Goal: Task Accomplishment & Management: Complete application form

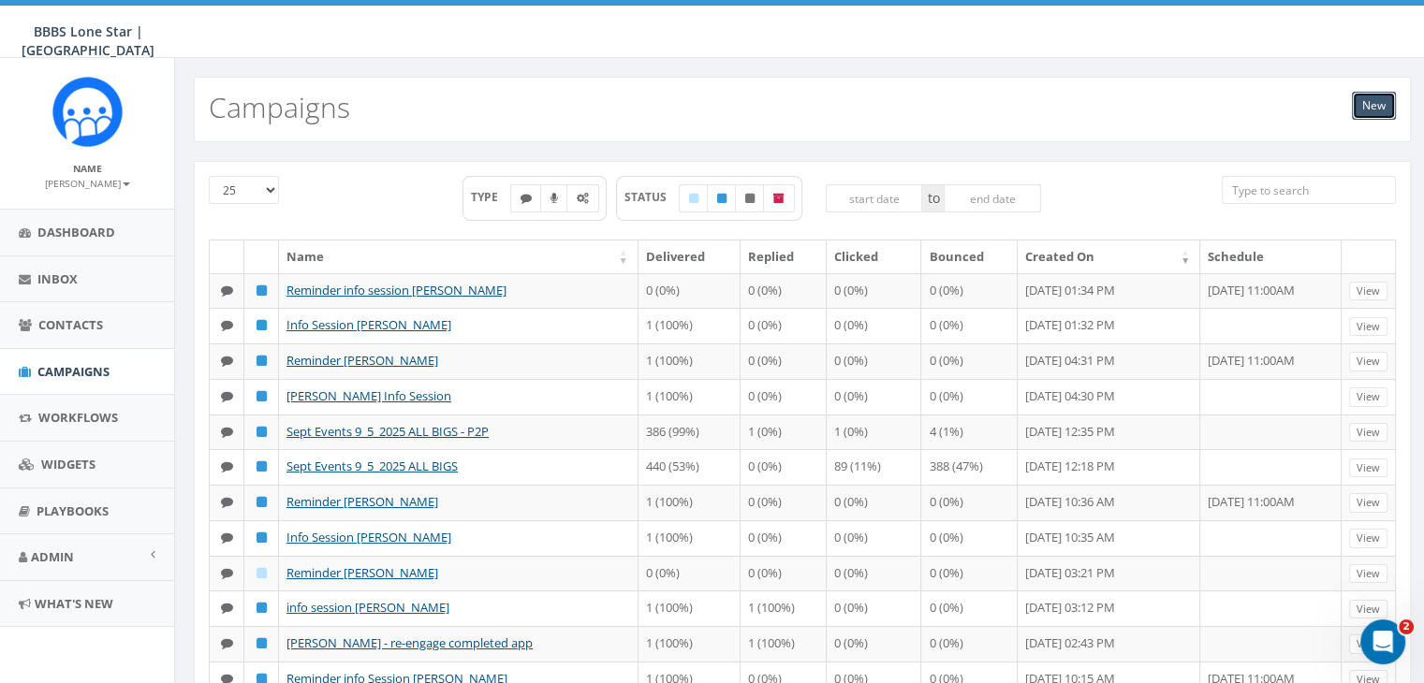
click at [1376, 102] on link "New" at bounding box center [1374, 106] width 44 height 28
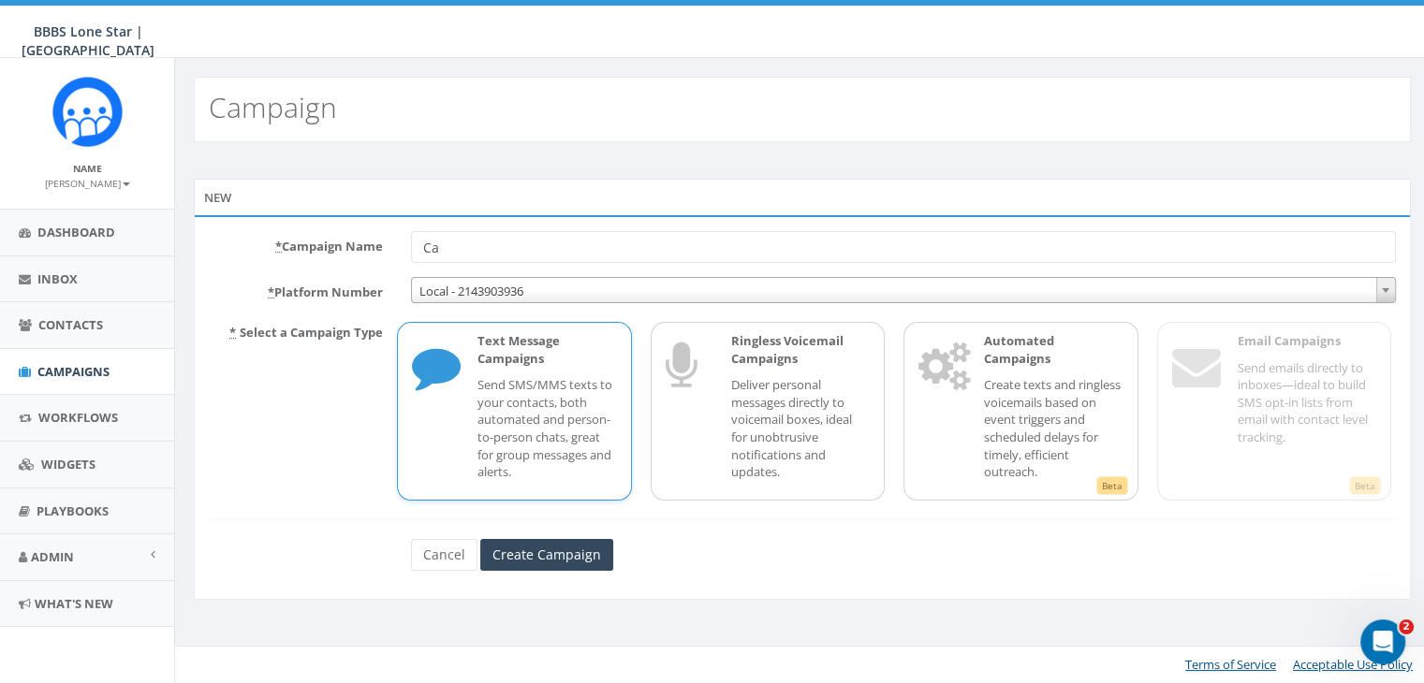
type input "C"
type input "Info Session Follow up [PERSON_NAME]"
click at [510, 551] on input "Create Campaign" at bounding box center [546, 555] width 133 height 32
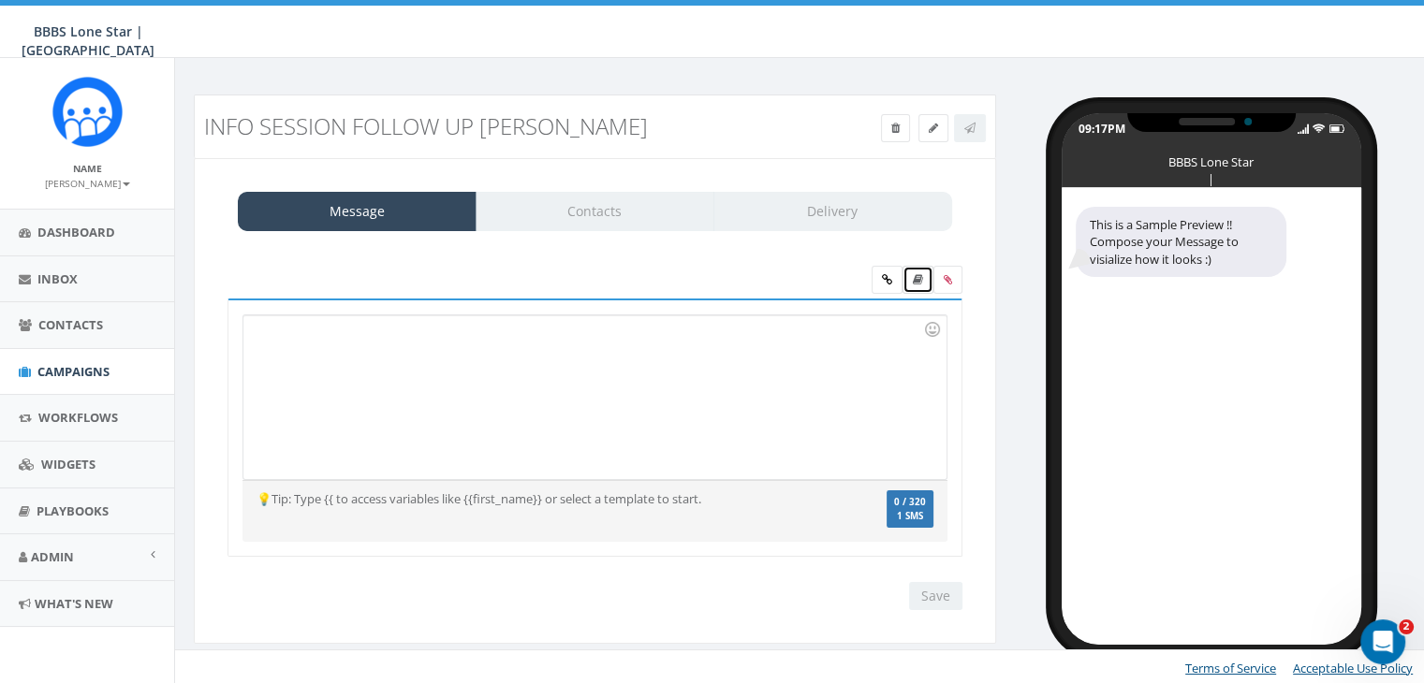
click at [920, 274] on icon at bounding box center [918, 279] width 10 height 11
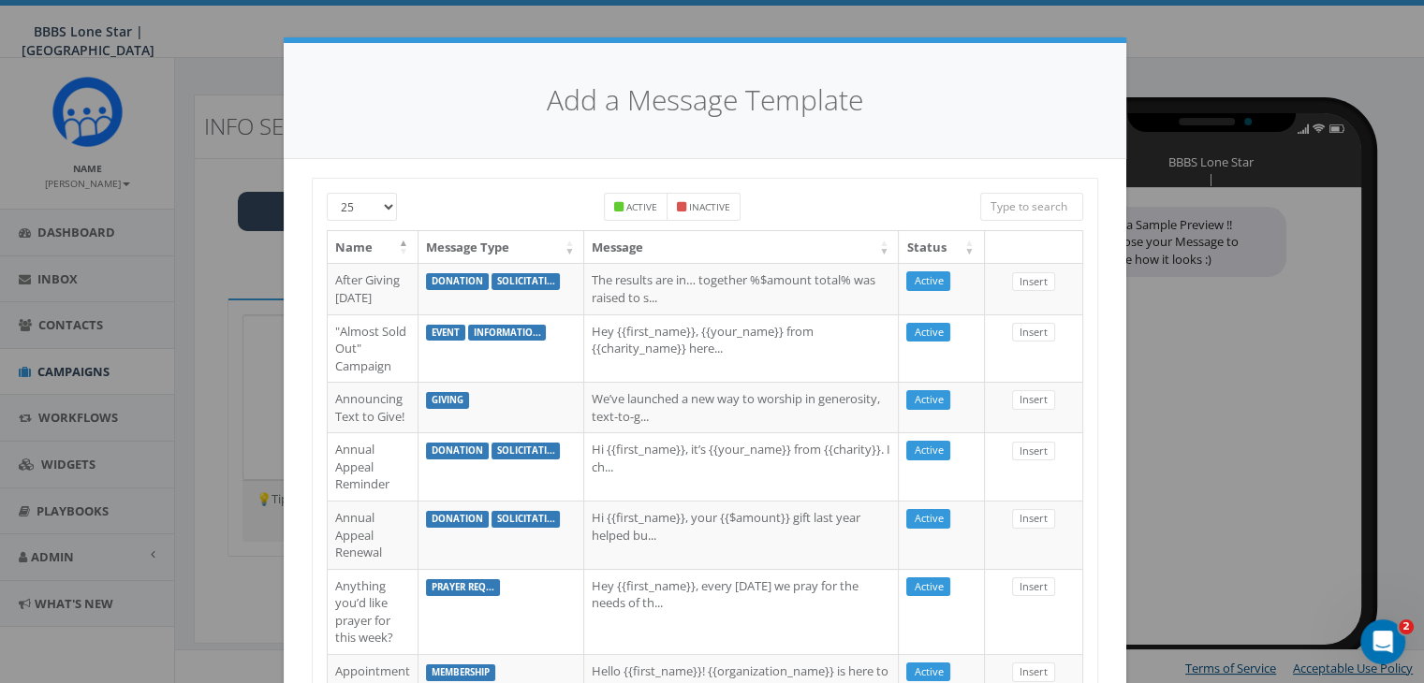
click at [1039, 206] on input "search" at bounding box center [1031, 207] width 103 height 28
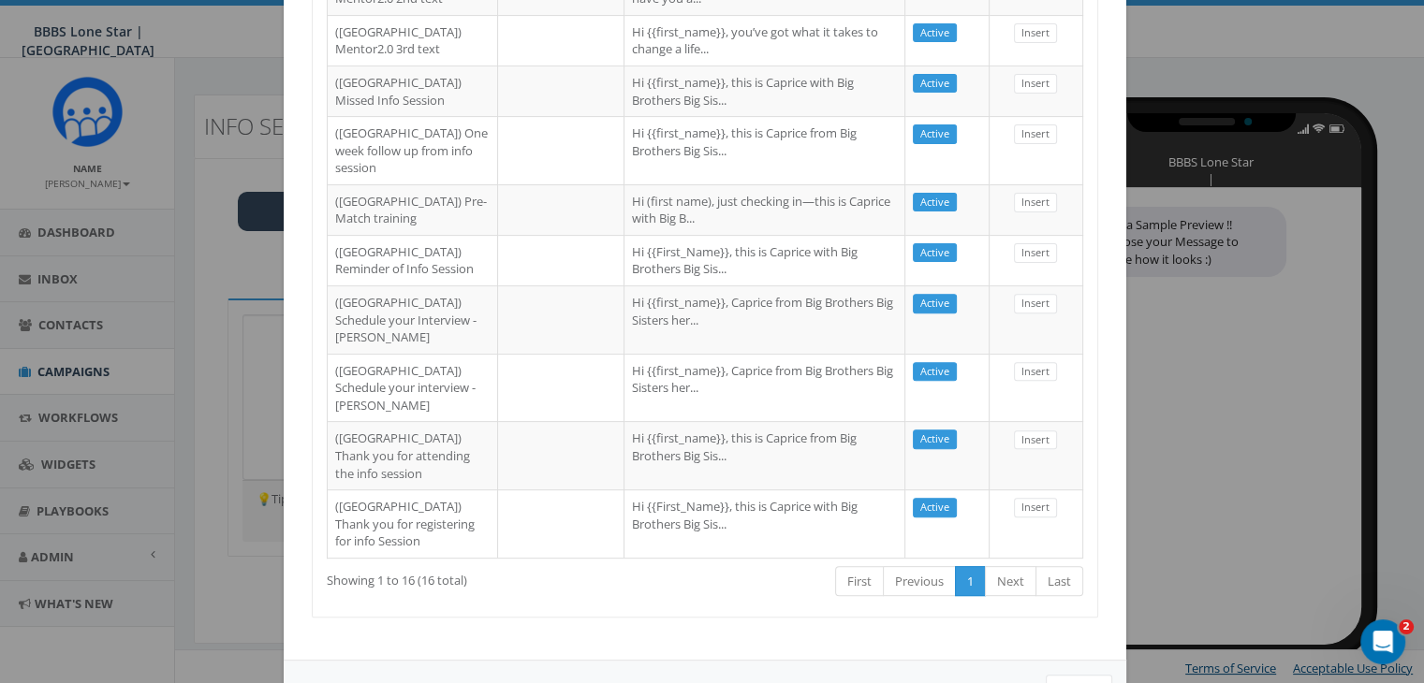
scroll to position [647, 0]
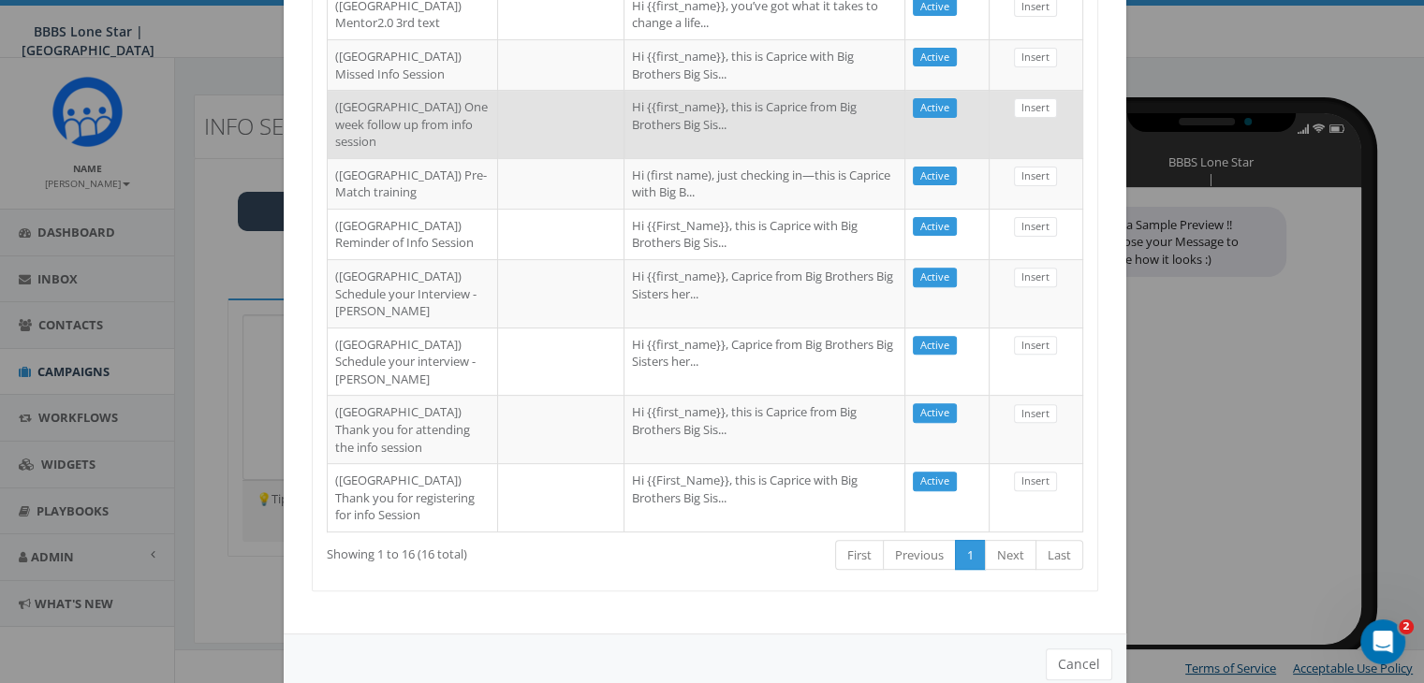
type input "dallas"
click at [1026, 158] on td "Insert" at bounding box center [1036, 124] width 94 height 68
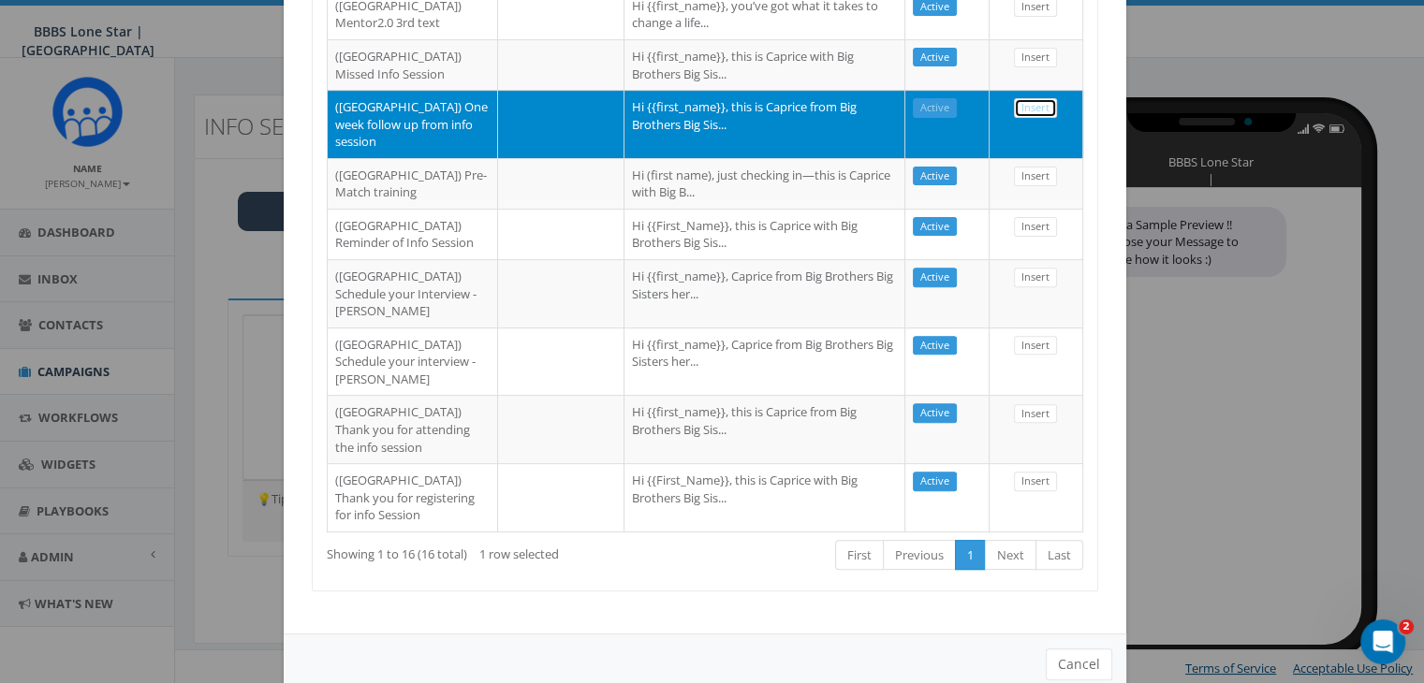
click at [1022, 118] on link "Insert" at bounding box center [1035, 108] width 43 height 20
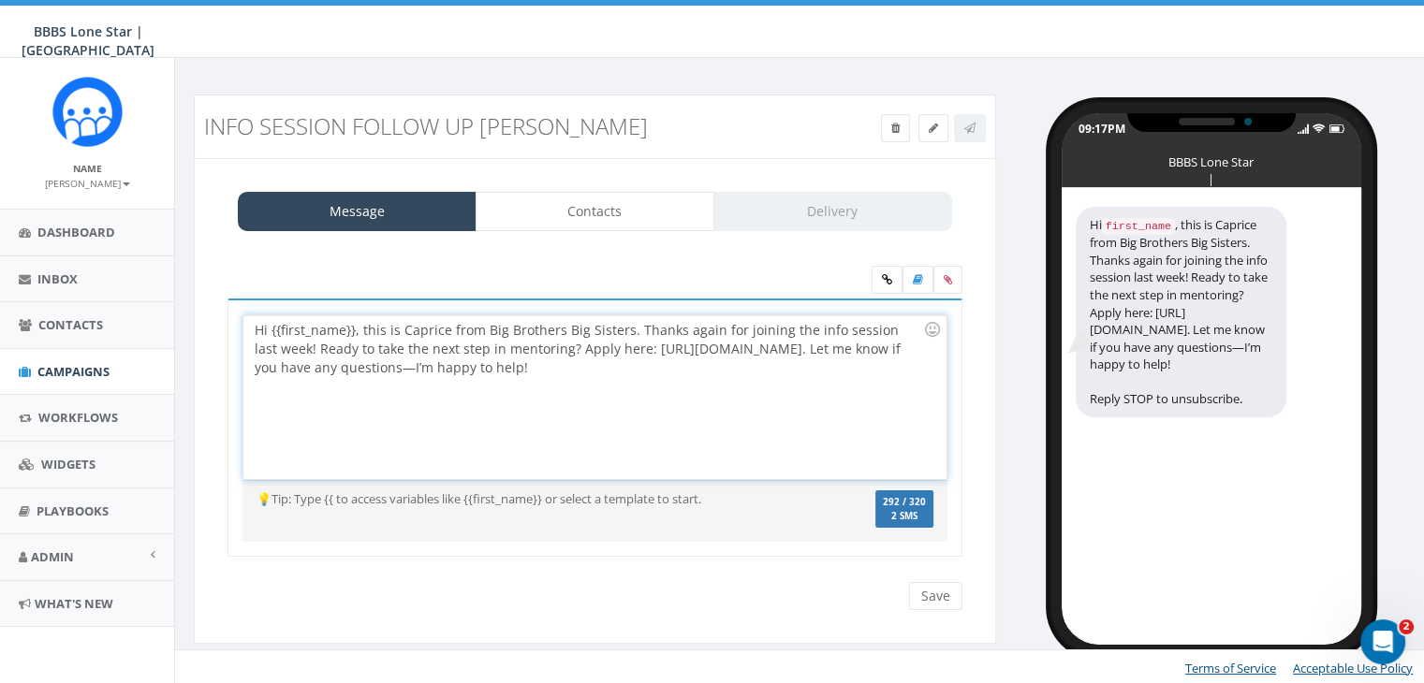
click at [352, 327] on div "Hi {{first_name}}, this is Caprice from Big Brothers Big Sisters. Thanks again …" at bounding box center [594, 397] width 702 height 164
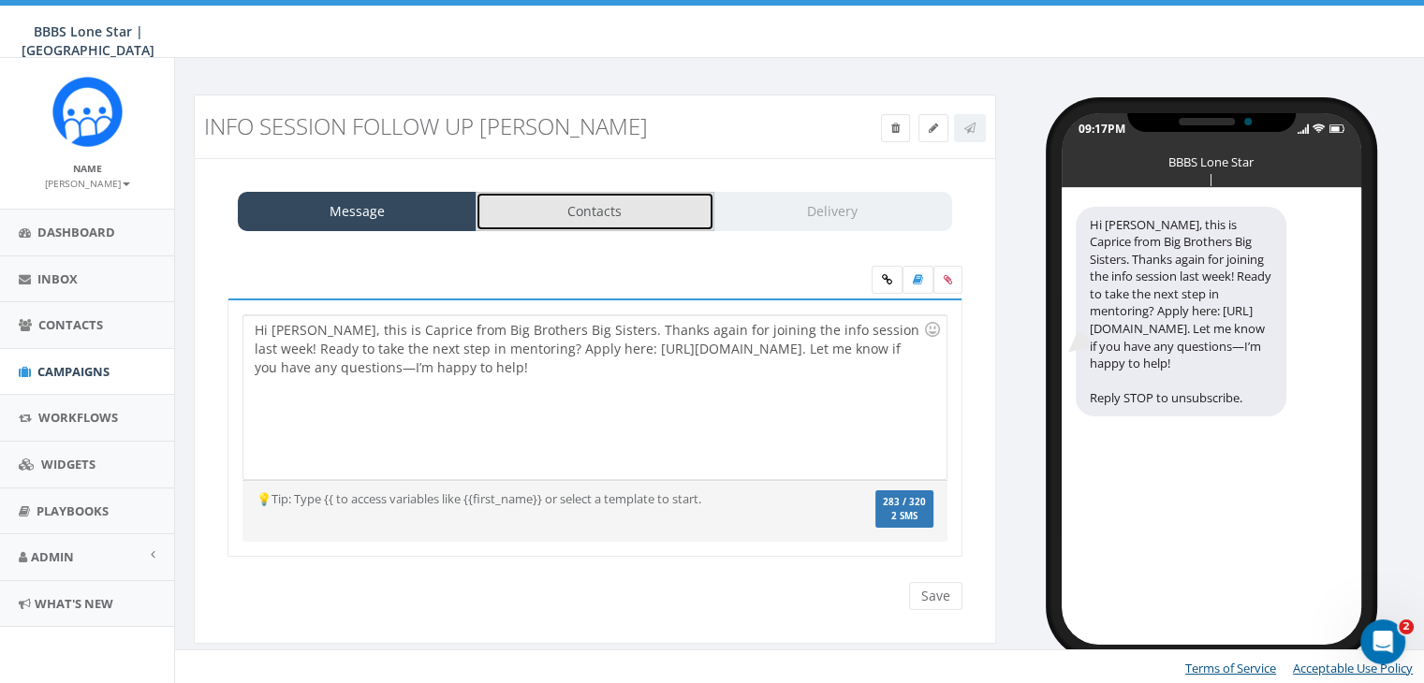
click at [525, 216] on link "Contacts" at bounding box center [594, 211] width 239 height 39
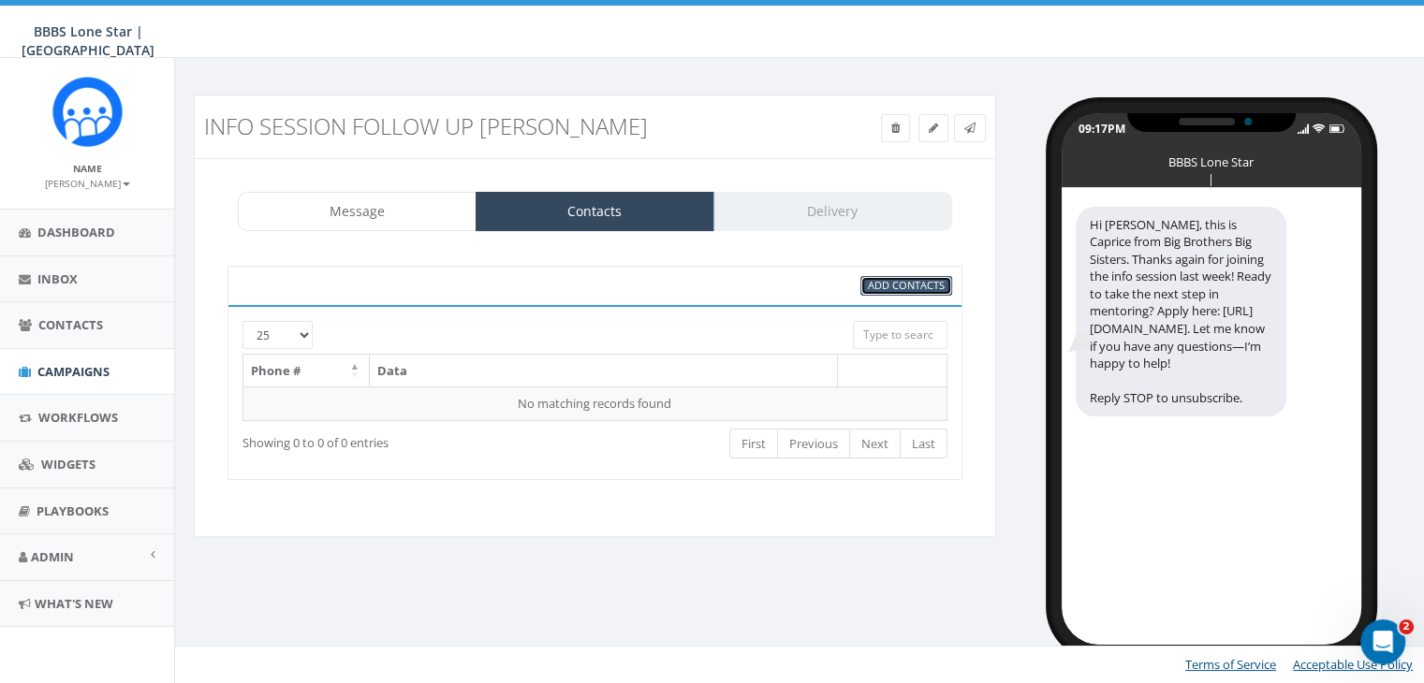
click at [873, 285] on span "Add Contacts" at bounding box center [906, 285] width 77 height 14
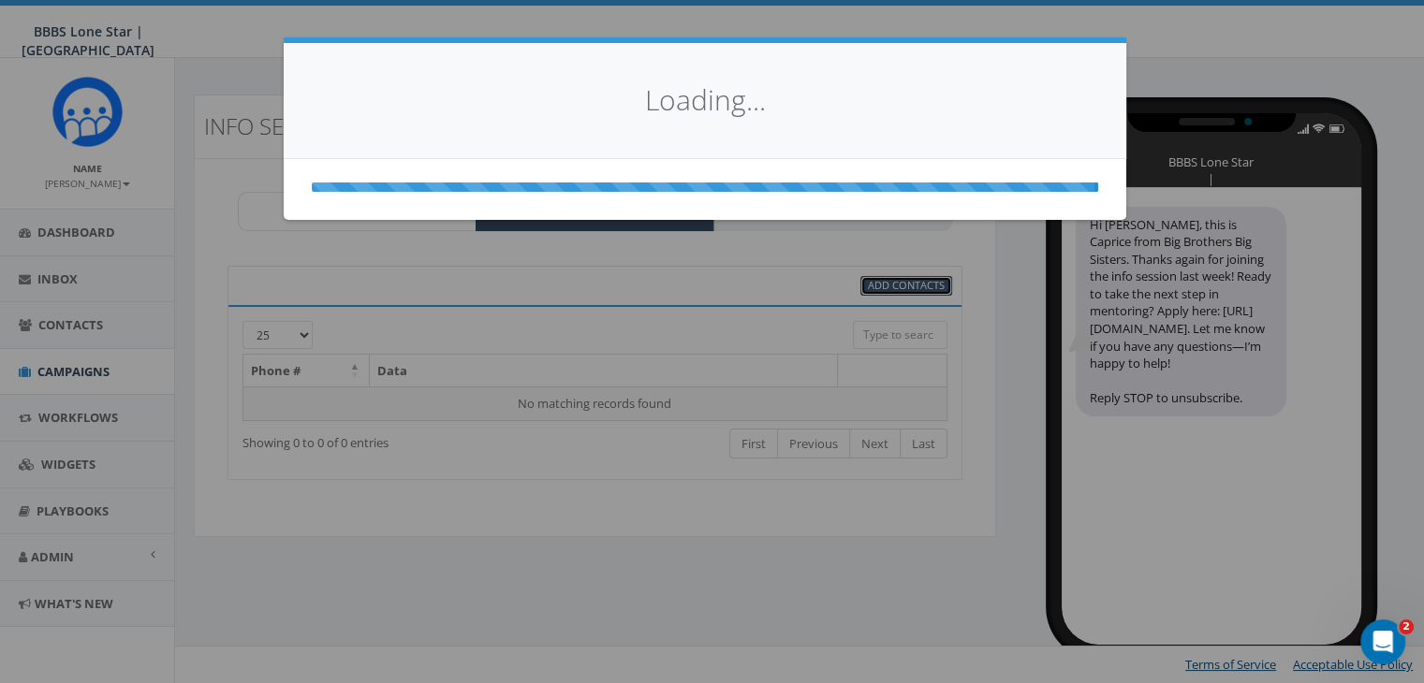
scroll to position [0, 0]
select select
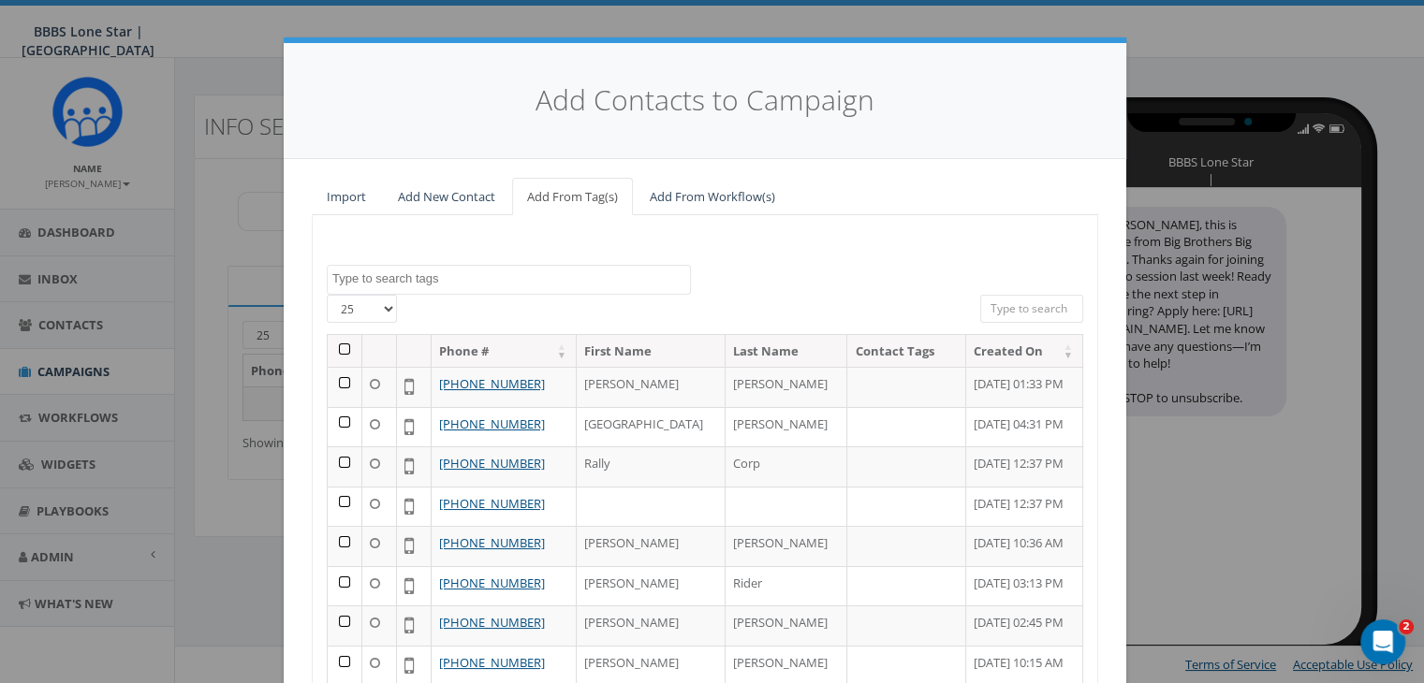
click at [992, 308] on input "search" at bounding box center [1031, 309] width 103 height 28
paste input "[PHONE_NUMBER]"
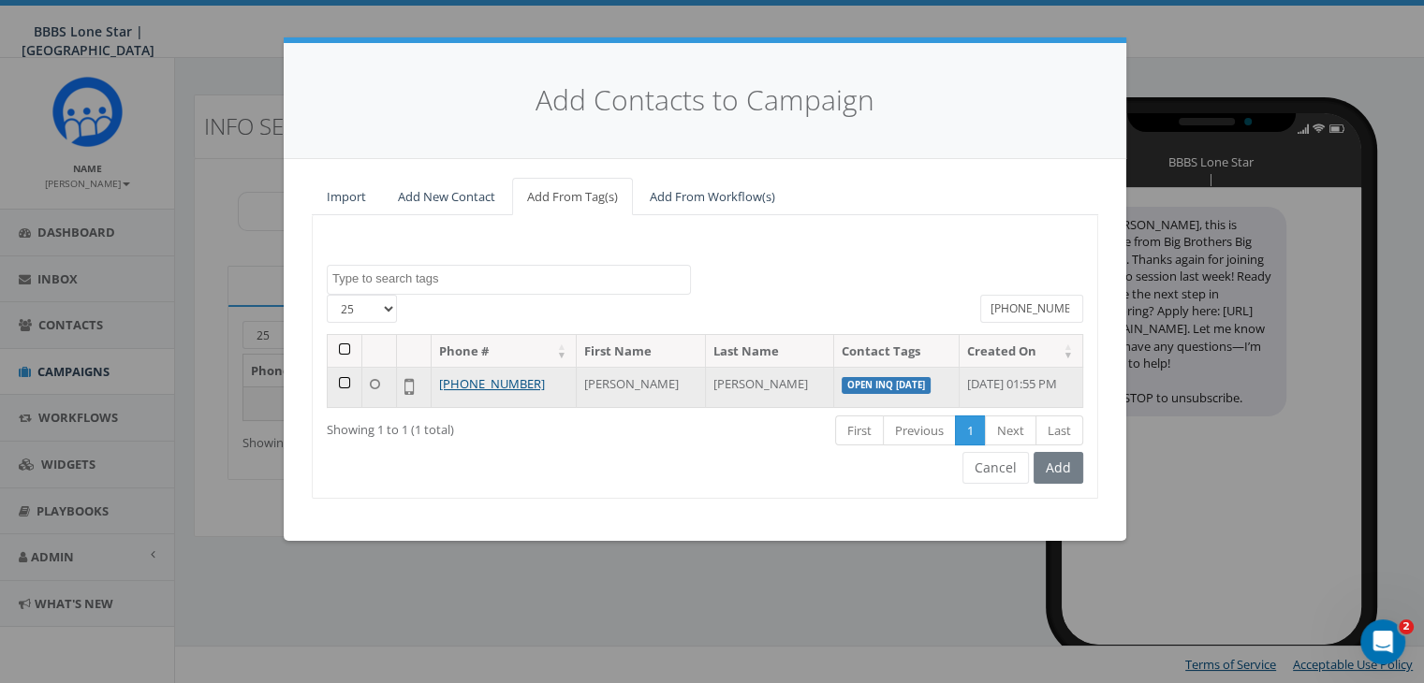
type input "[PHONE_NUMBER]"
click at [337, 379] on td at bounding box center [345, 387] width 35 height 40
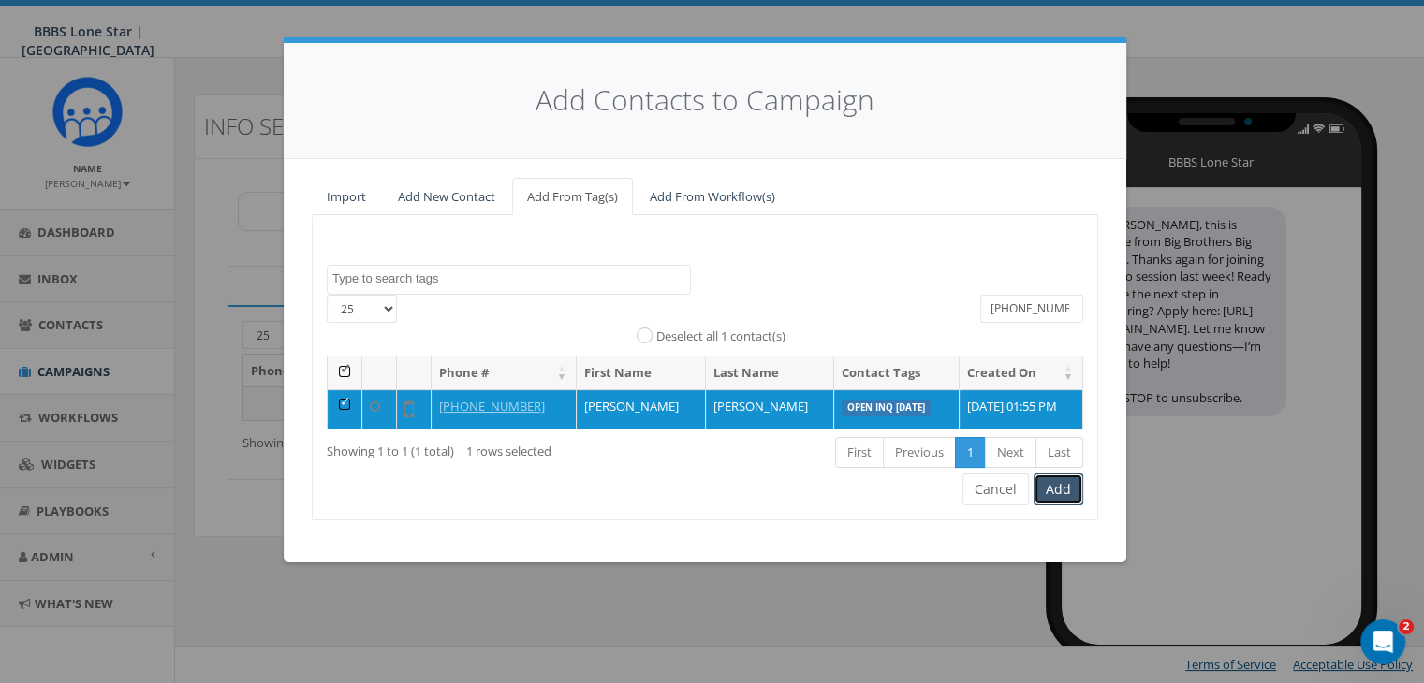
click at [1067, 487] on button "Add" at bounding box center [1058, 490] width 50 height 32
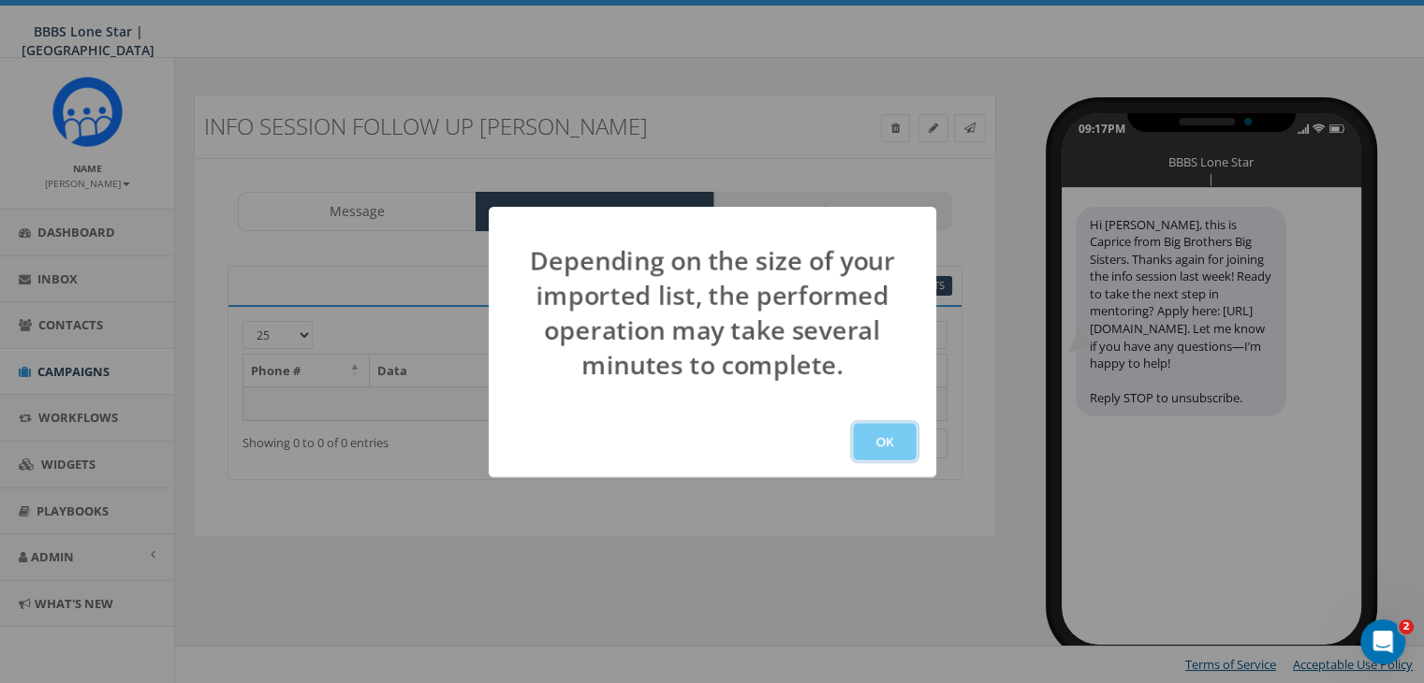
click at [886, 434] on button "OK" at bounding box center [885, 441] width 64 height 37
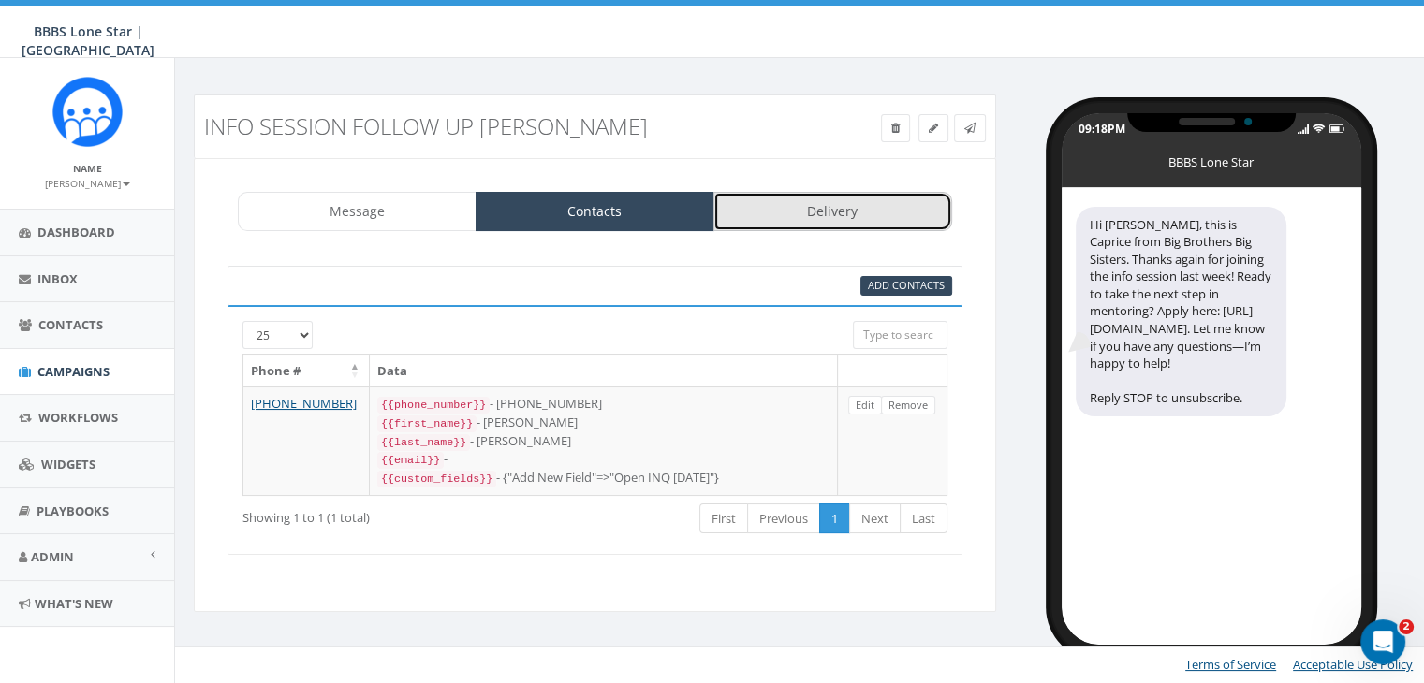
click at [802, 192] on link "Delivery" at bounding box center [832, 211] width 239 height 39
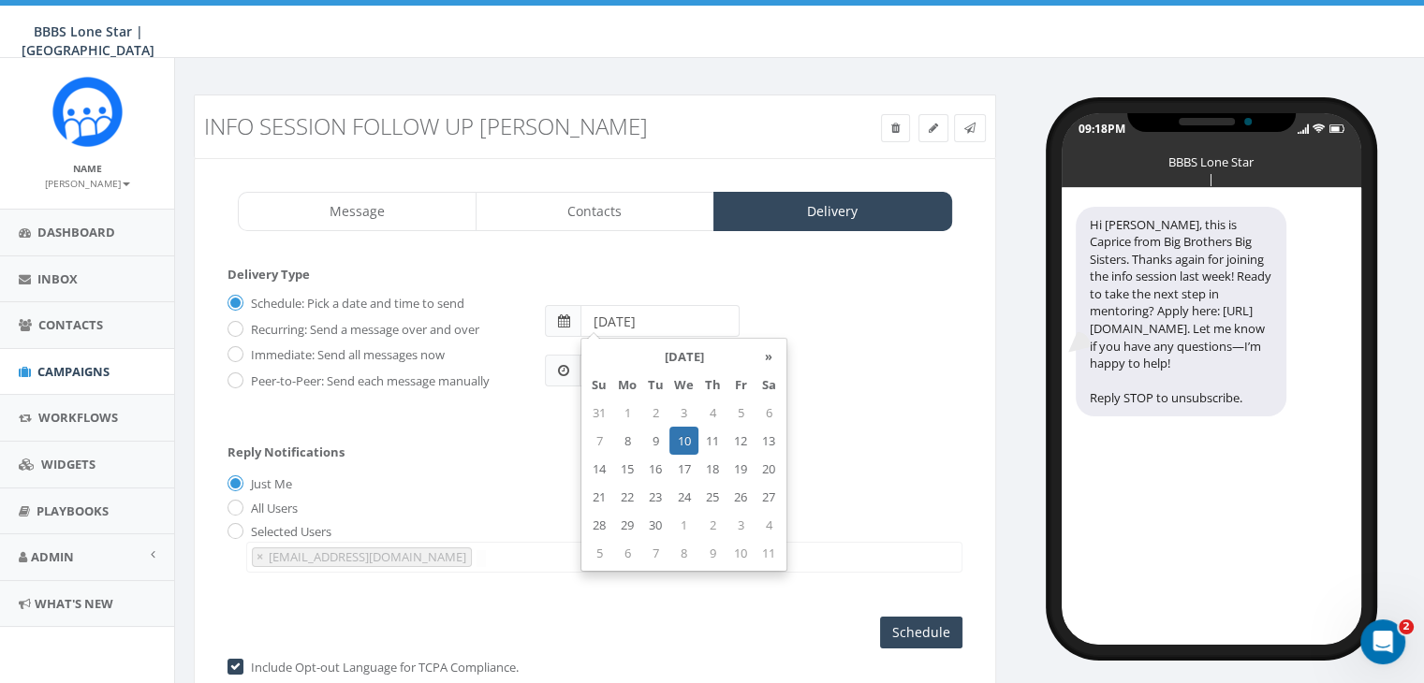
click at [680, 317] on input "2025-09-10" at bounding box center [659, 321] width 159 height 32
click at [655, 441] on td "9" at bounding box center [655, 441] width 28 height 28
type input "2025-09-09"
click at [554, 448] on div "Reply Notifications Just Me All Users Selected Users chawkins@bbbstx.org abruce…" at bounding box center [594, 504] width 735 height 155
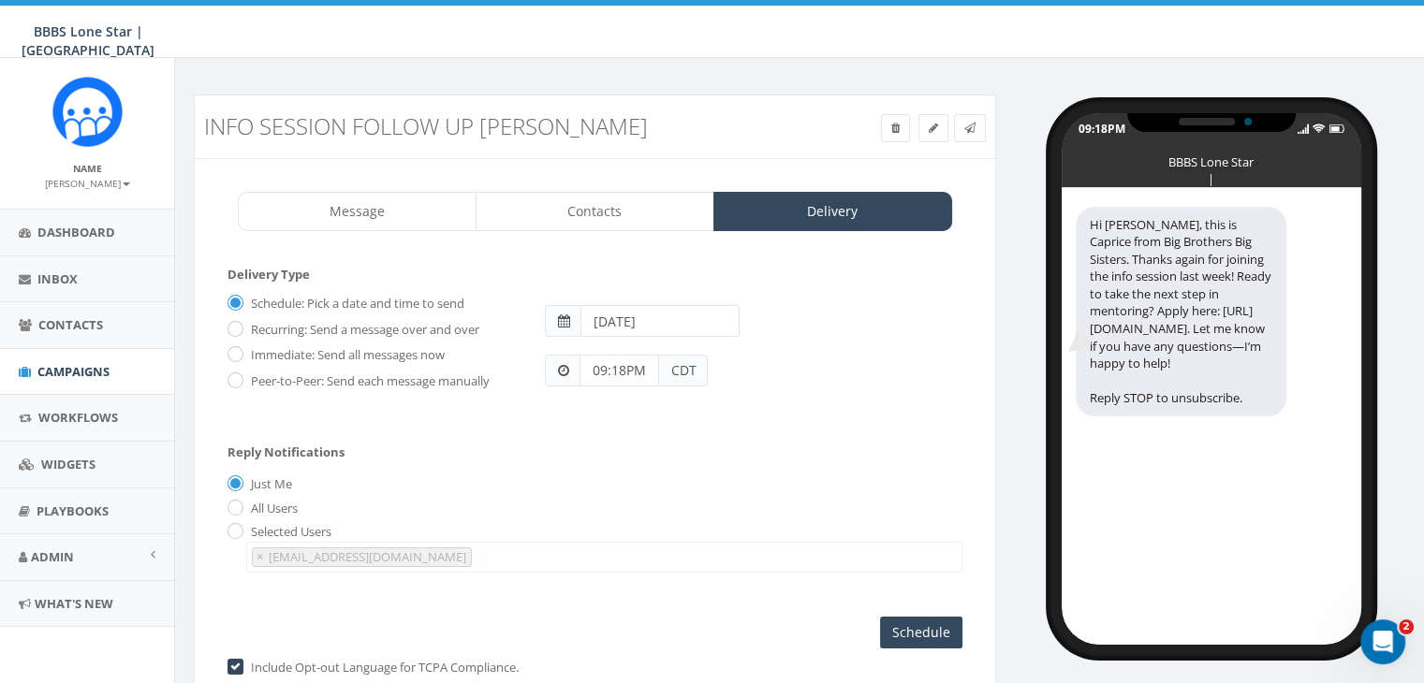
click at [639, 377] on input "09:18PM" at bounding box center [619, 371] width 80 height 32
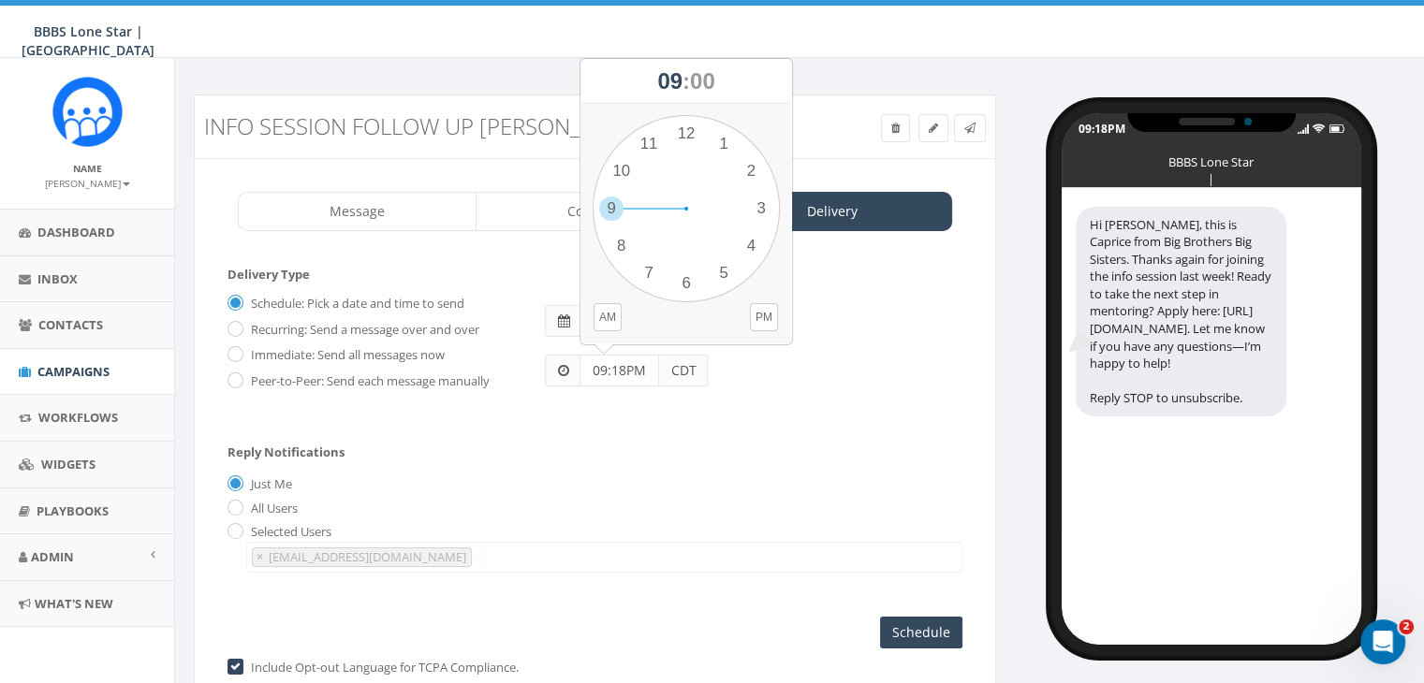
drag, startPoint x: 629, startPoint y: 368, endPoint x: 576, endPoint y: 364, distance: 53.5
click at [576, 364] on div "09:18PM CDT" at bounding box center [626, 371] width 163 height 32
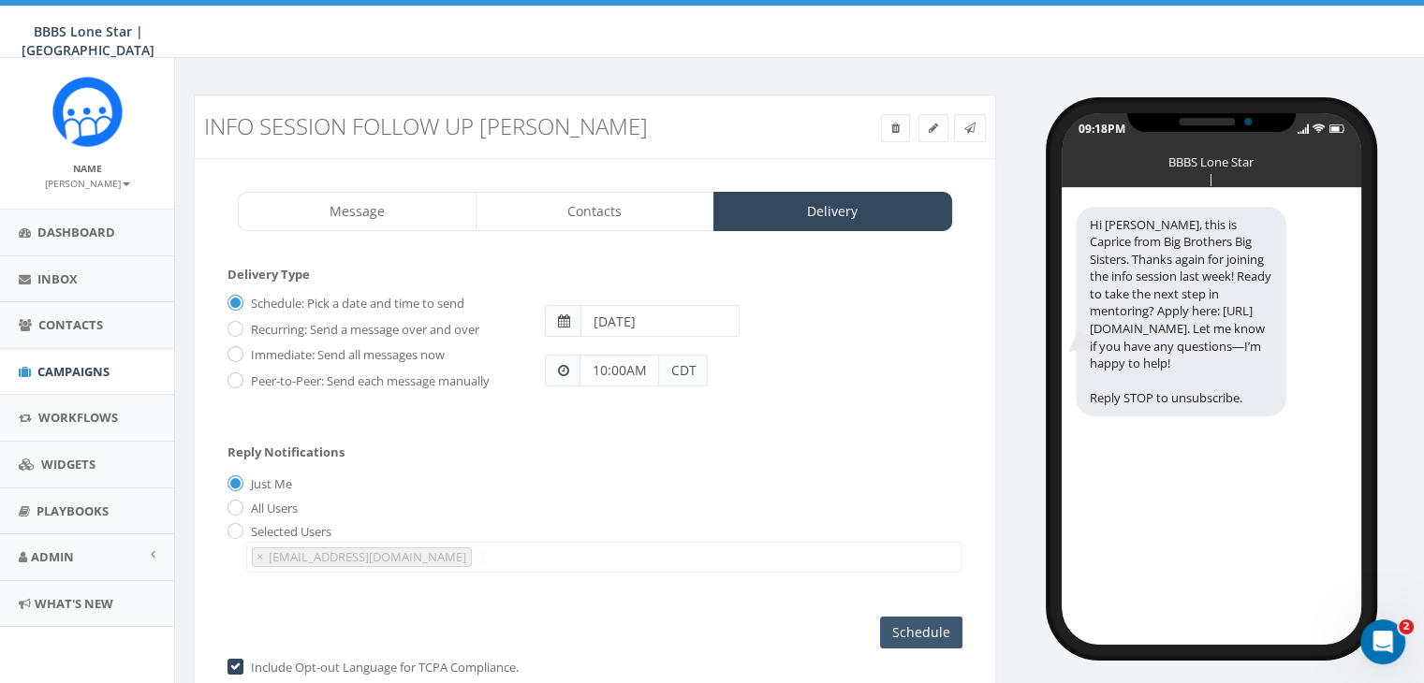
type input "10:00AM"
click at [906, 622] on input "Schedule" at bounding box center [921, 633] width 82 height 32
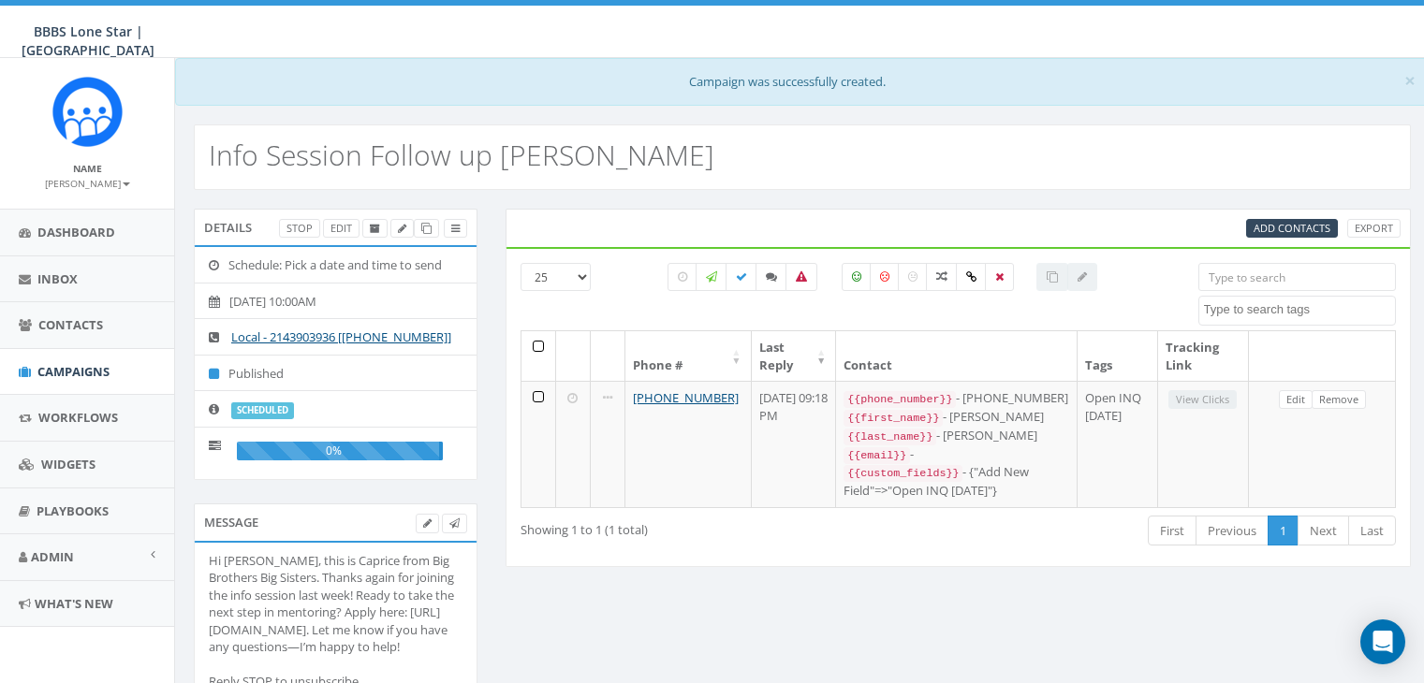
select select
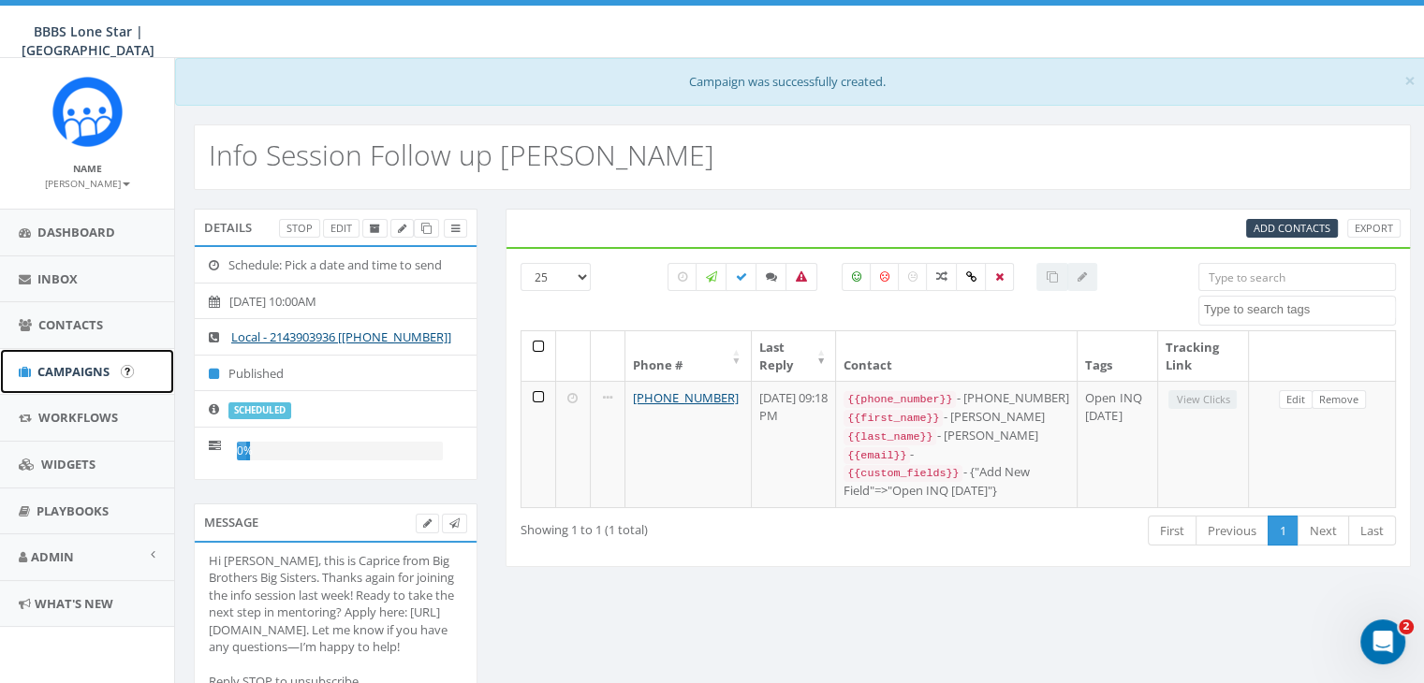
click at [67, 364] on span "Campaigns" at bounding box center [73, 371] width 72 height 17
